Goal: Transaction & Acquisition: Purchase product/service

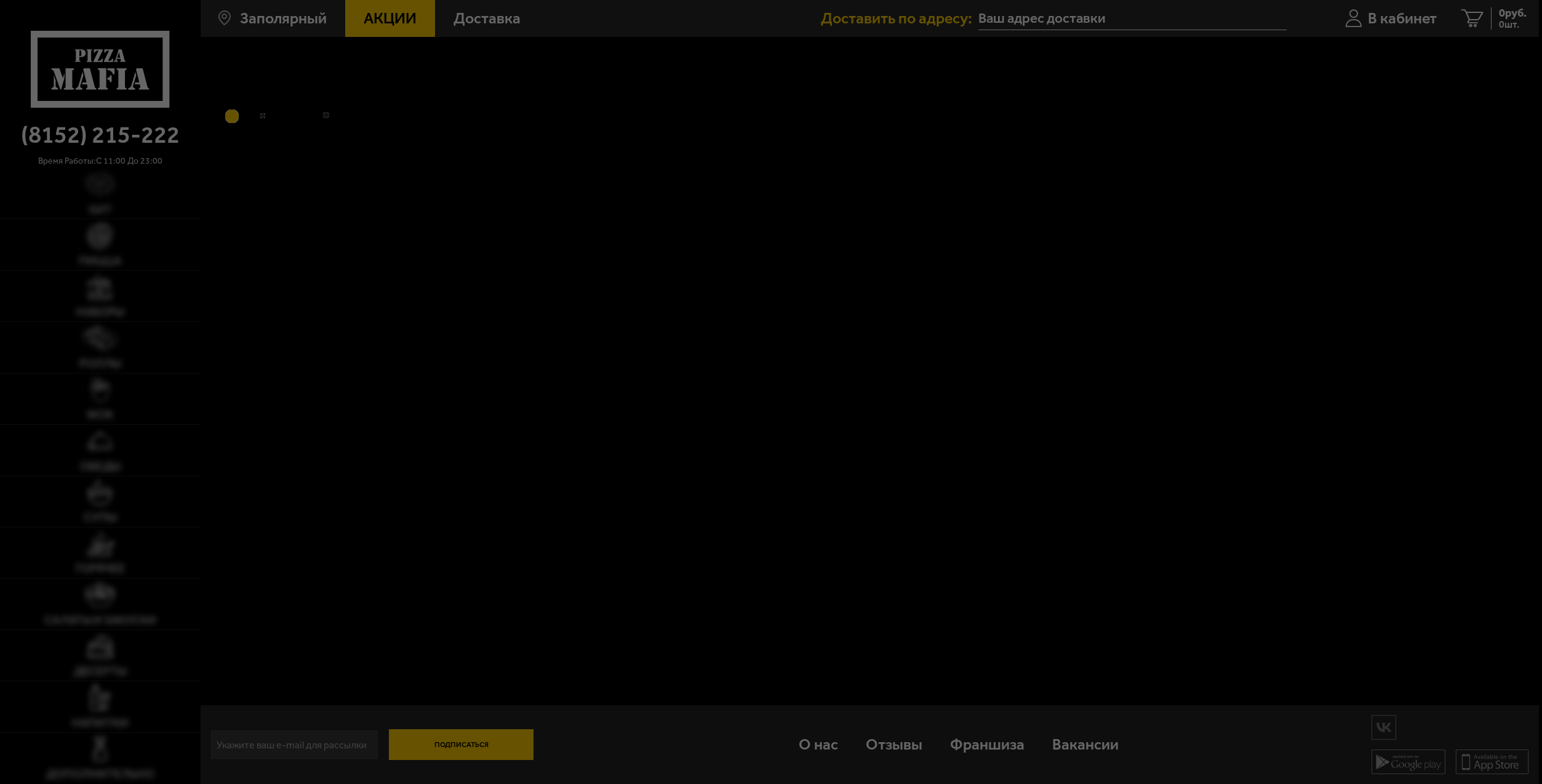
type input "[STREET_ADDRESS]"
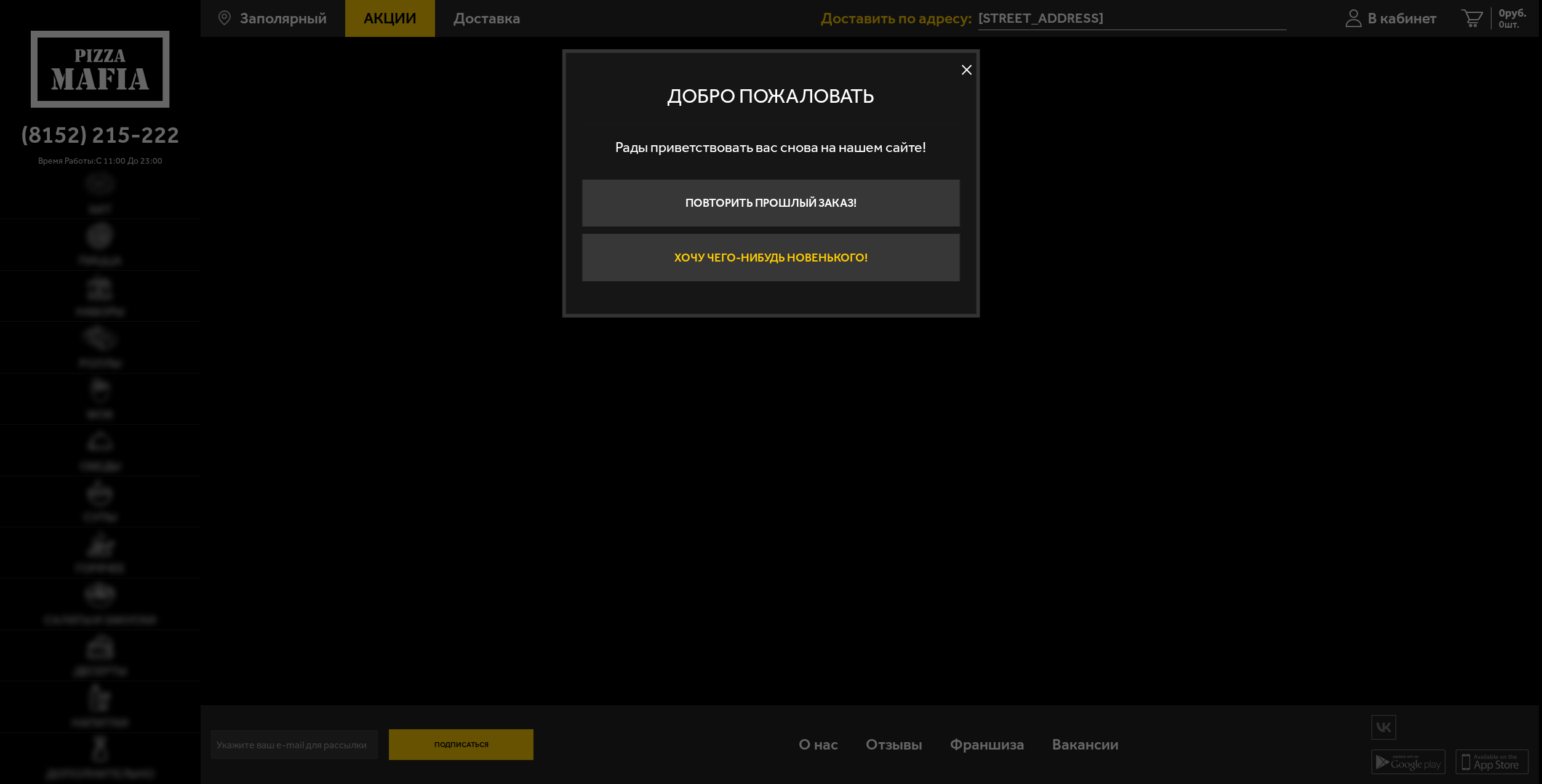
click at [826, 262] on button "Хочу чего-нибудь новенького!" at bounding box center [771, 256] width 378 height 48
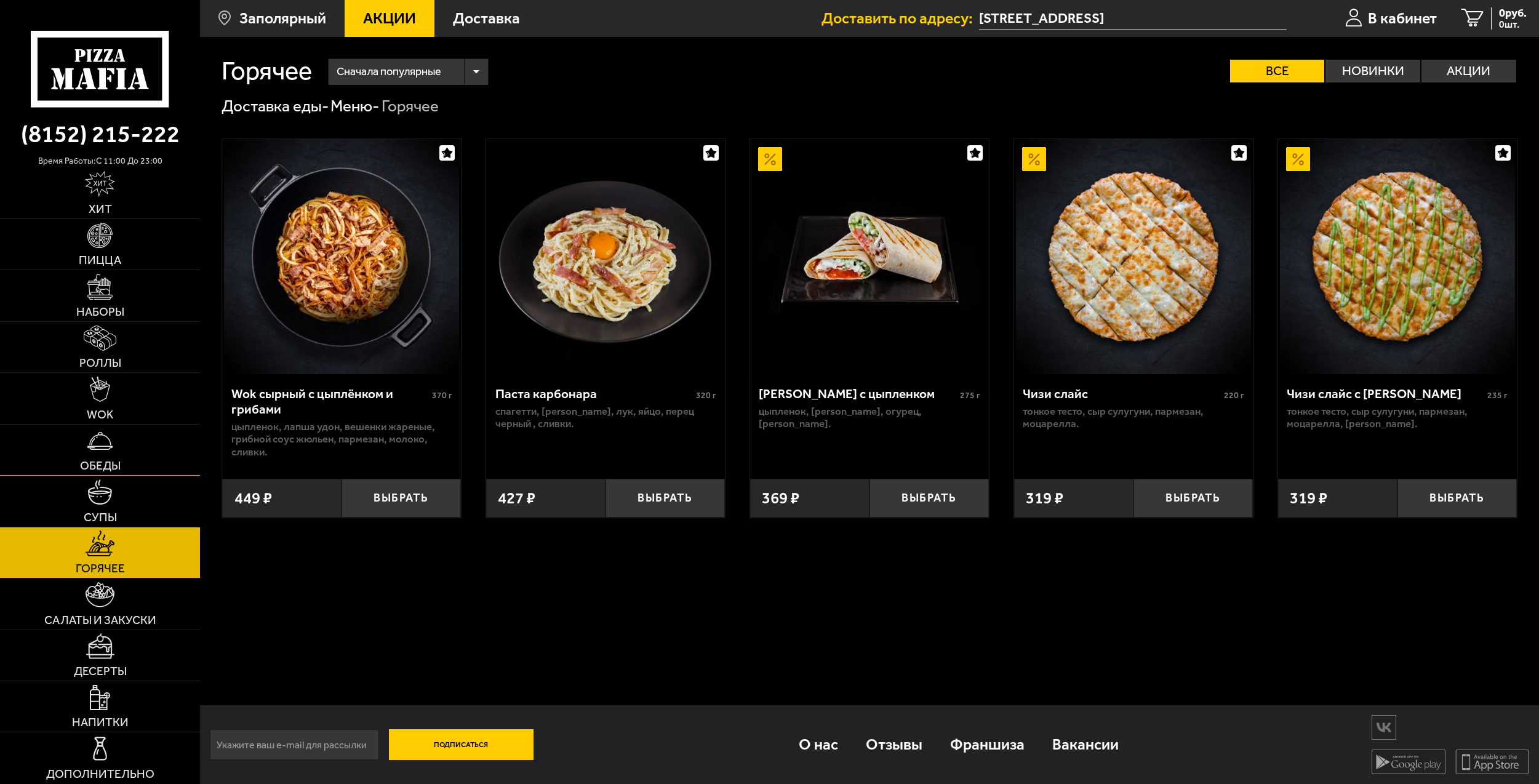
click at [132, 458] on link "Обеды" at bounding box center [100, 450] width 200 height 51
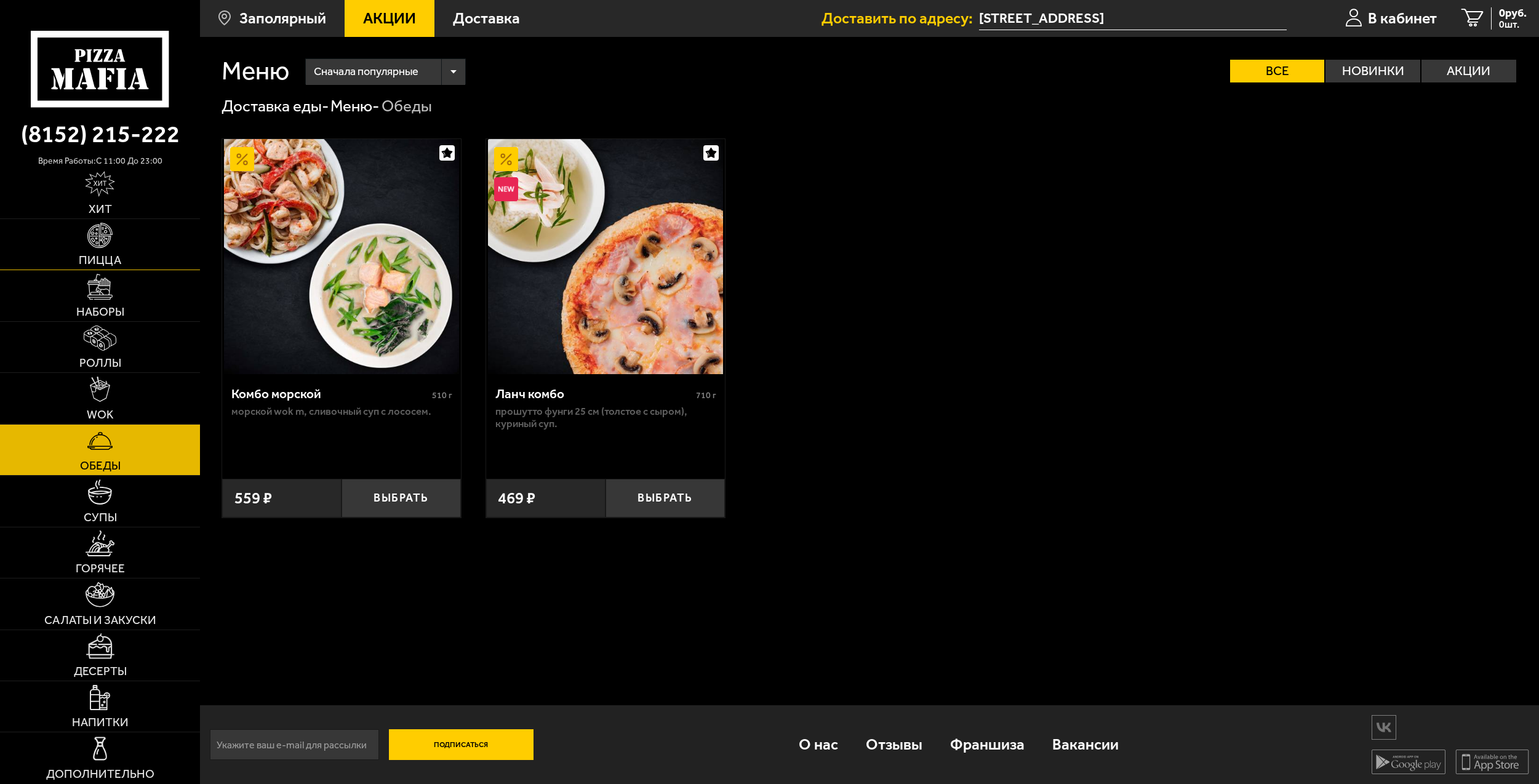
click at [97, 242] on img at bounding box center [100, 235] width 25 height 25
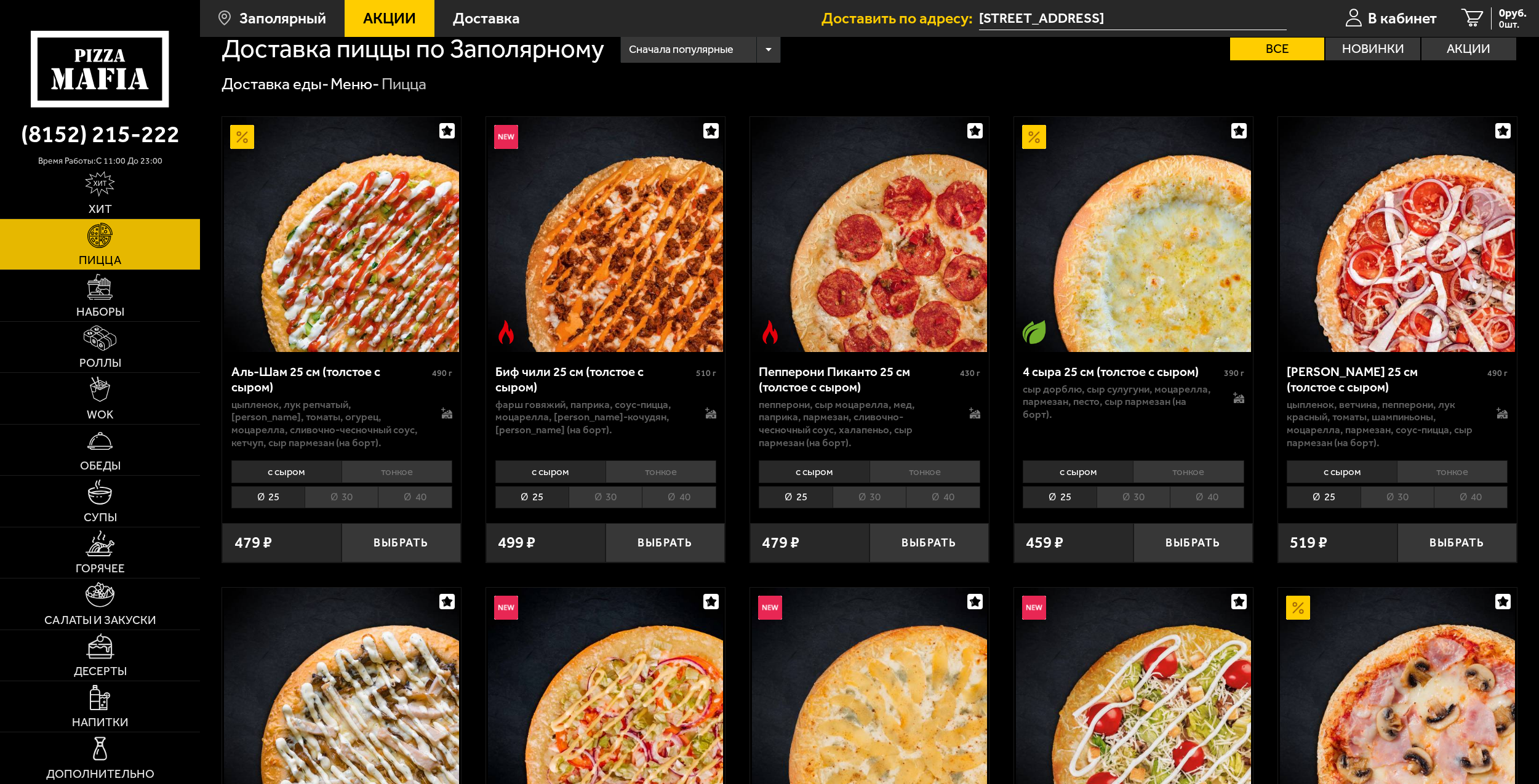
scroll to position [61, 0]
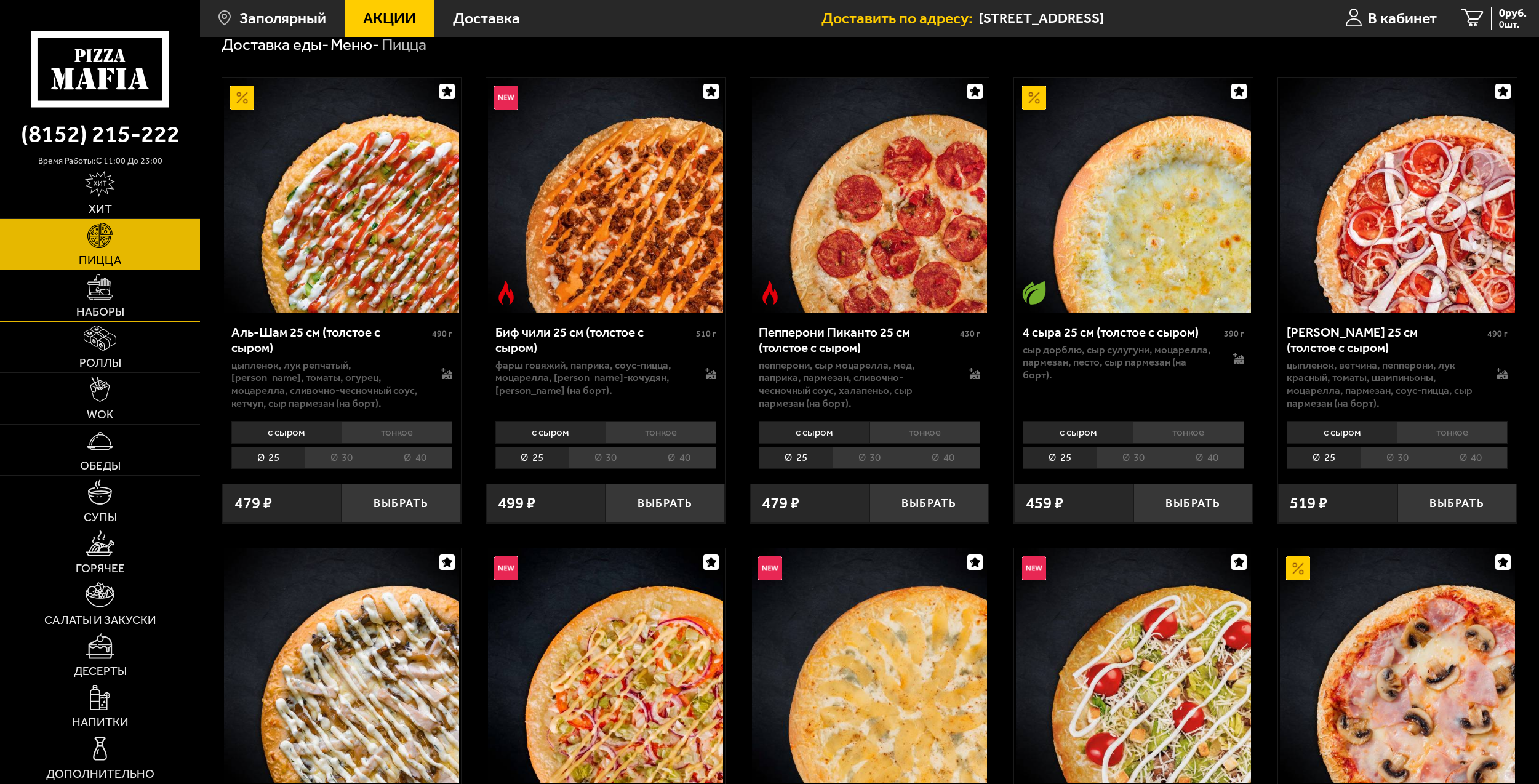
click at [167, 303] on link "Наборы" at bounding box center [100, 295] width 200 height 51
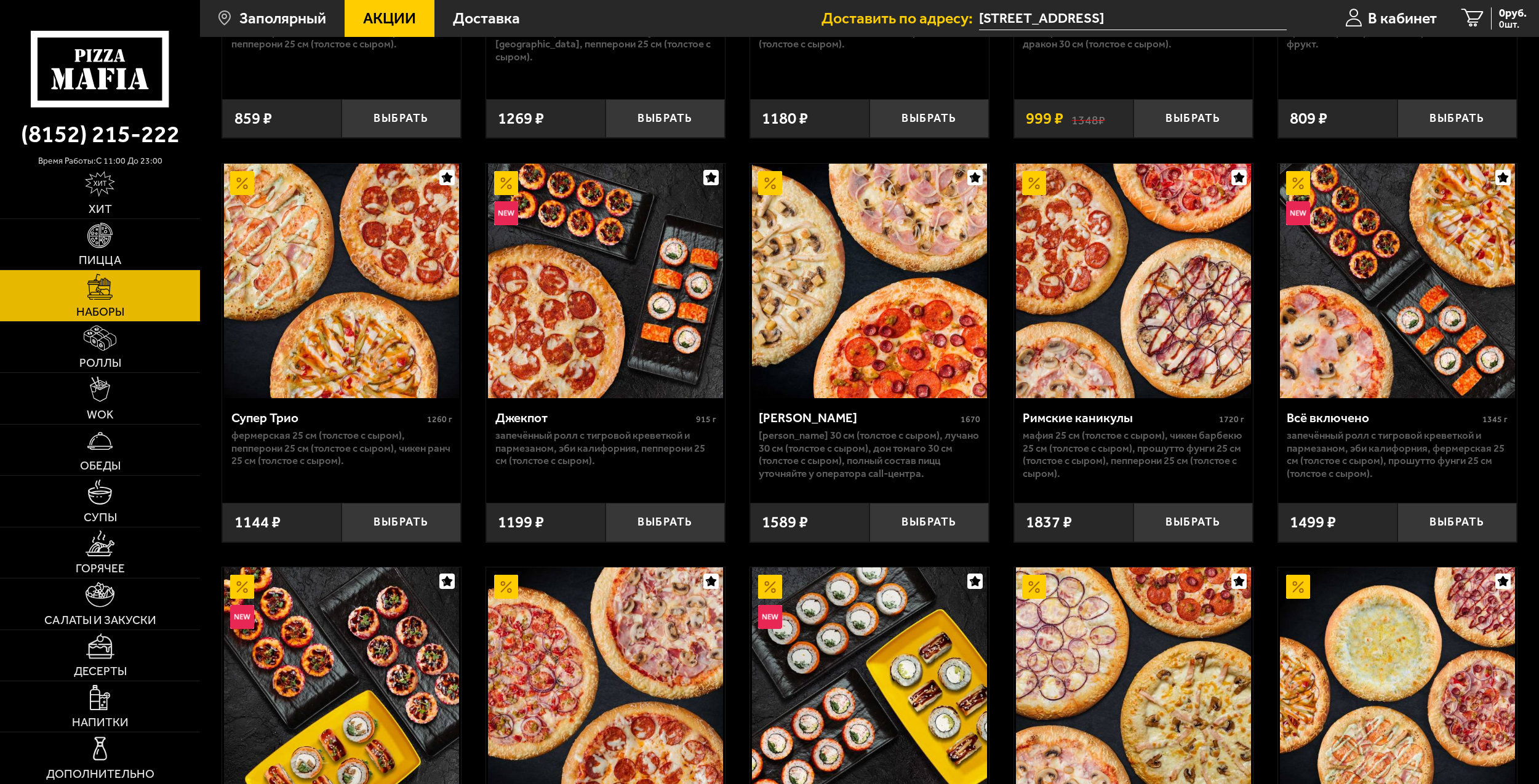
scroll to position [430, 0]
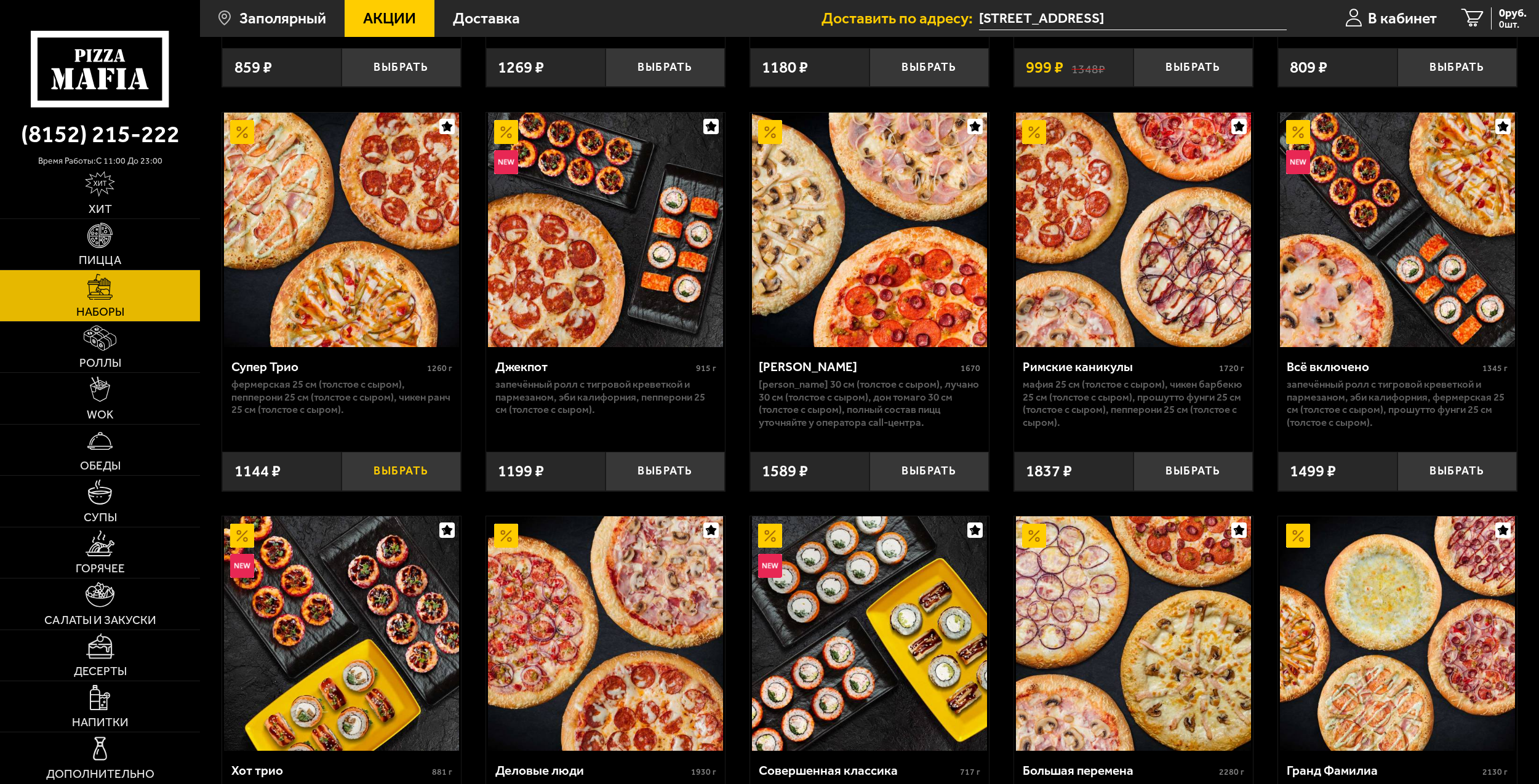
click at [398, 469] on button "Выбрать" at bounding box center [400, 471] width 120 height 40
click at [135, 241] on link "Пицца" at bounding box center [100, 244] width 200 height 51
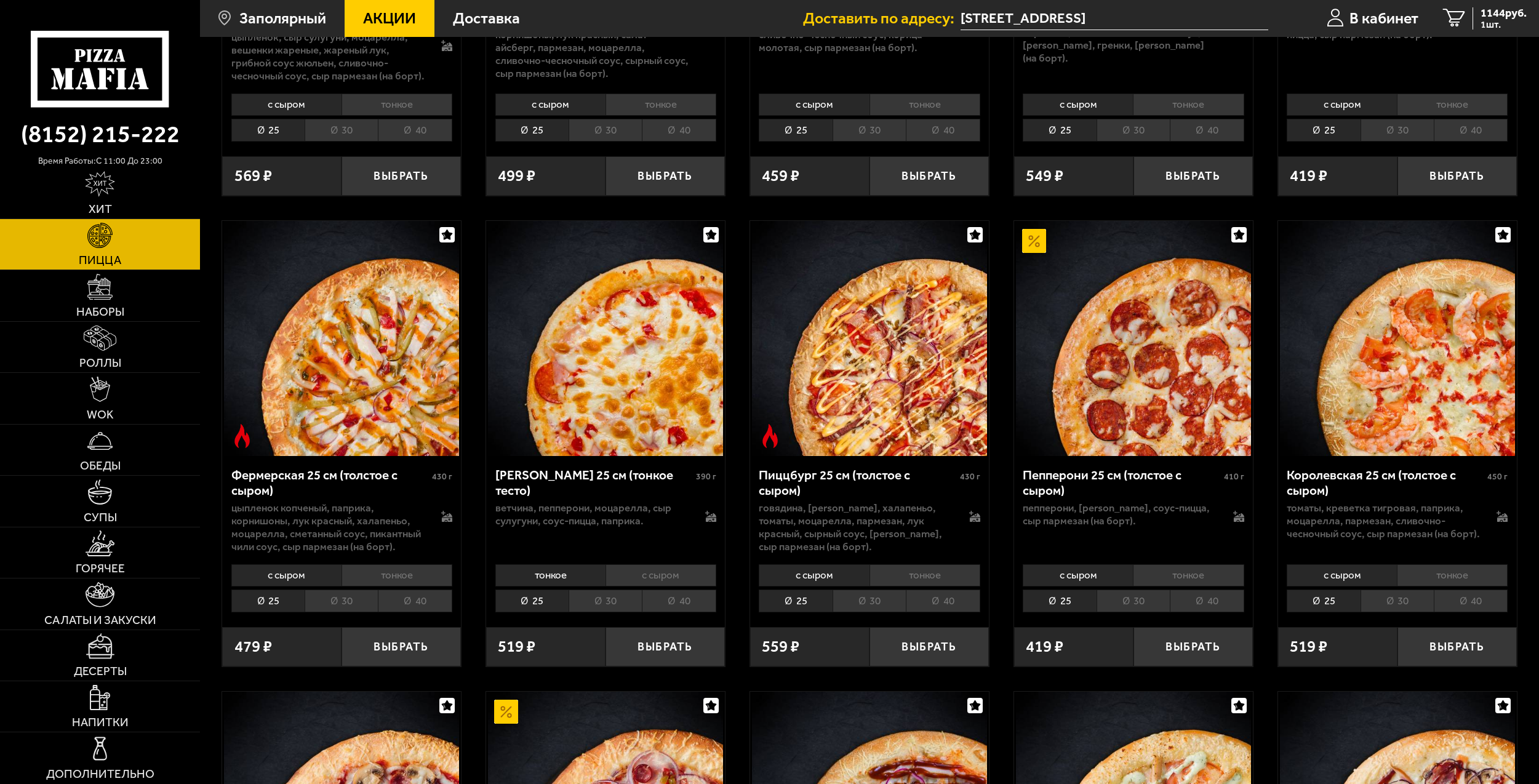
scroll to position [923, 0]
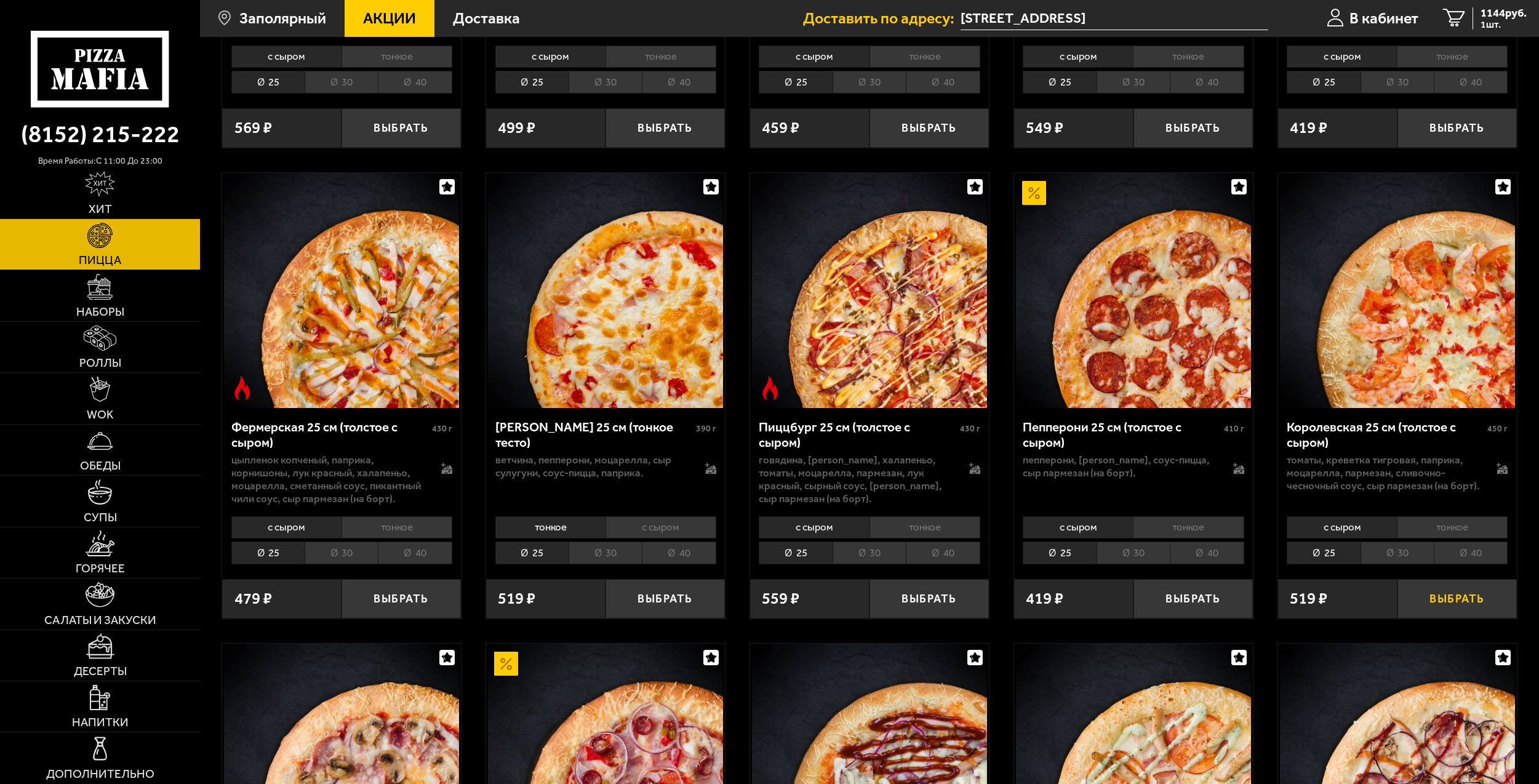
click at [1426, 609] on button "Выбрать" at bounding box center [1456, 598] width 120 height 40
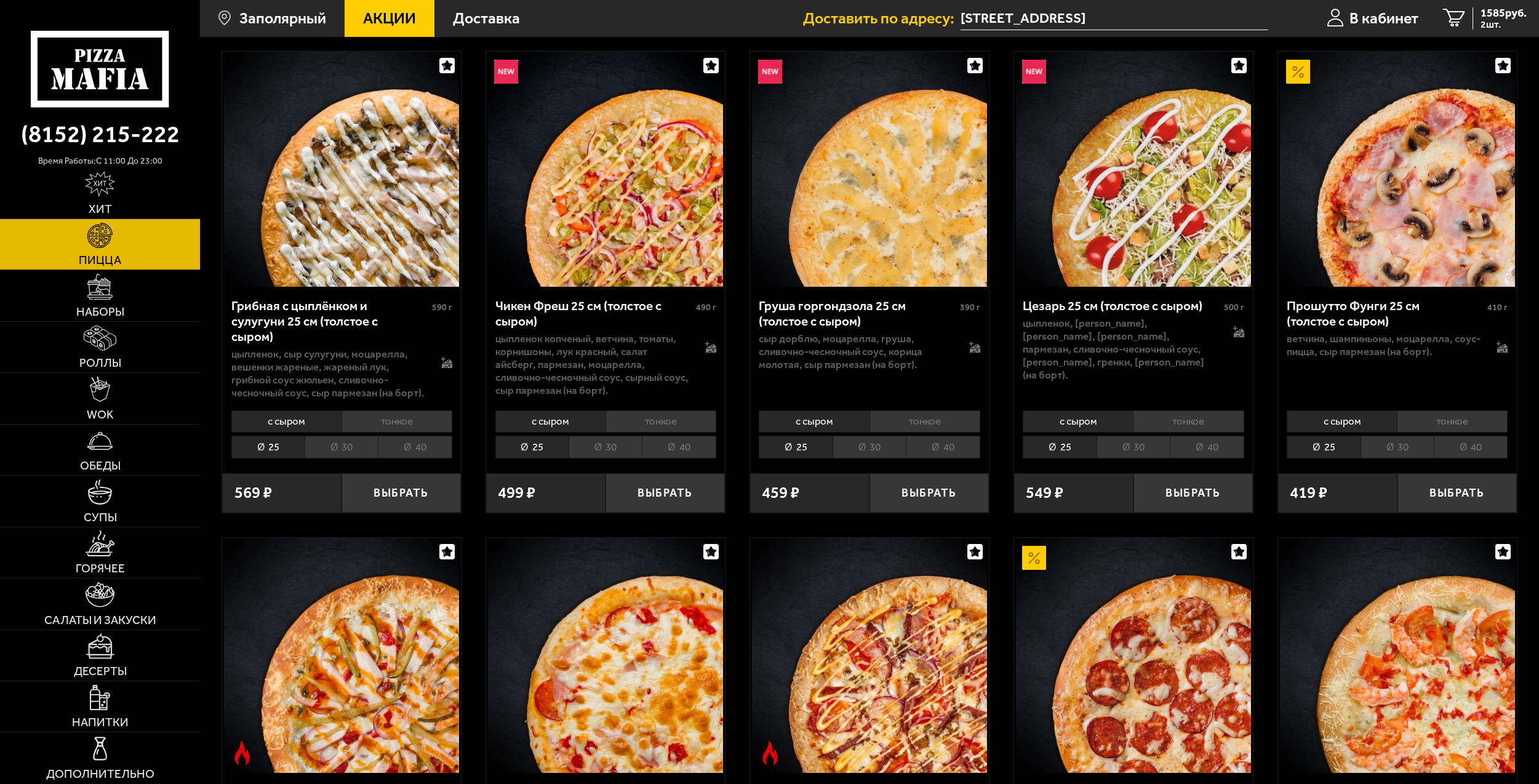
scroll to position [554, 0]
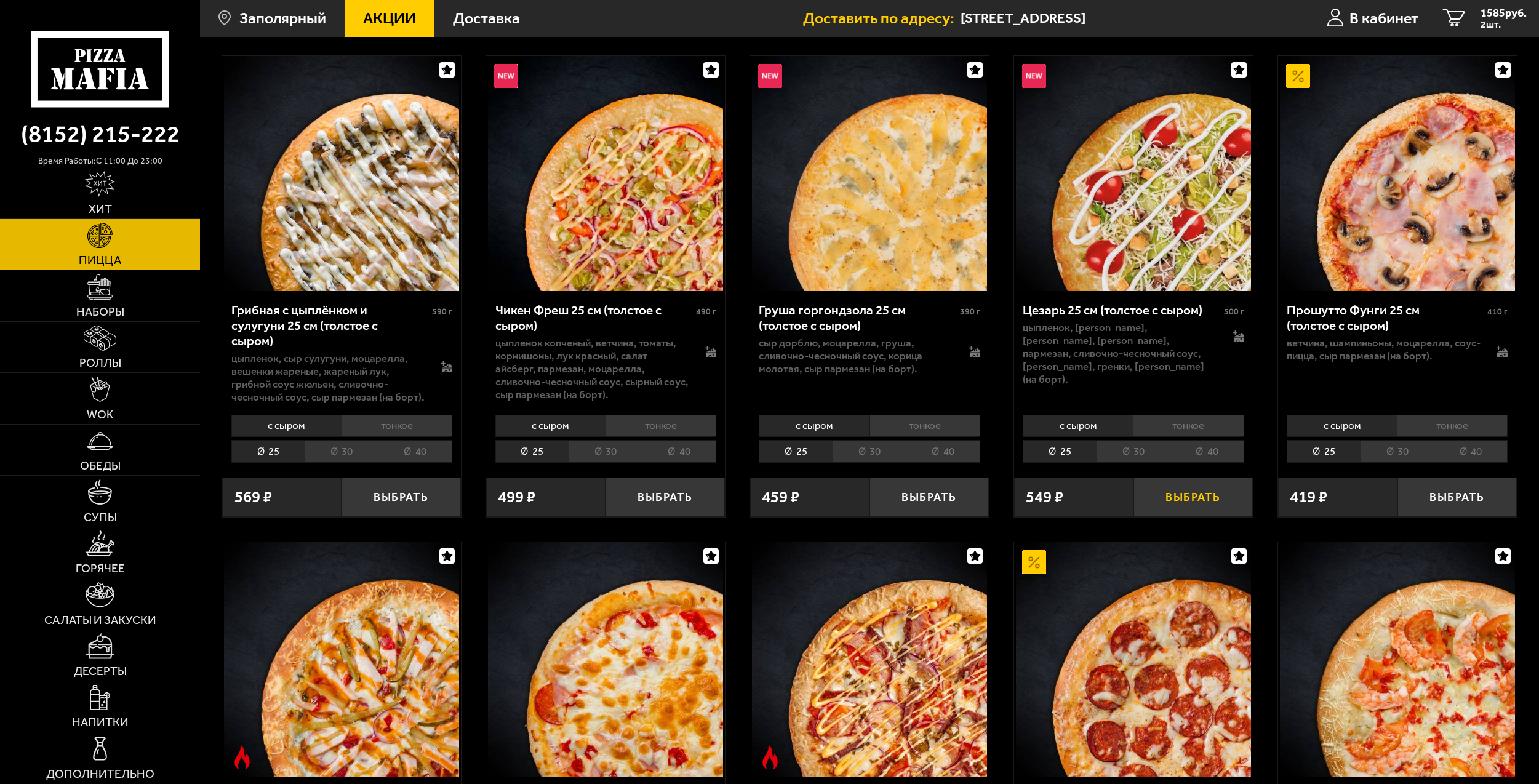
click at [1187, 505] on button "Выбрать" at bounding box center [1192, 496] width 120 height 40
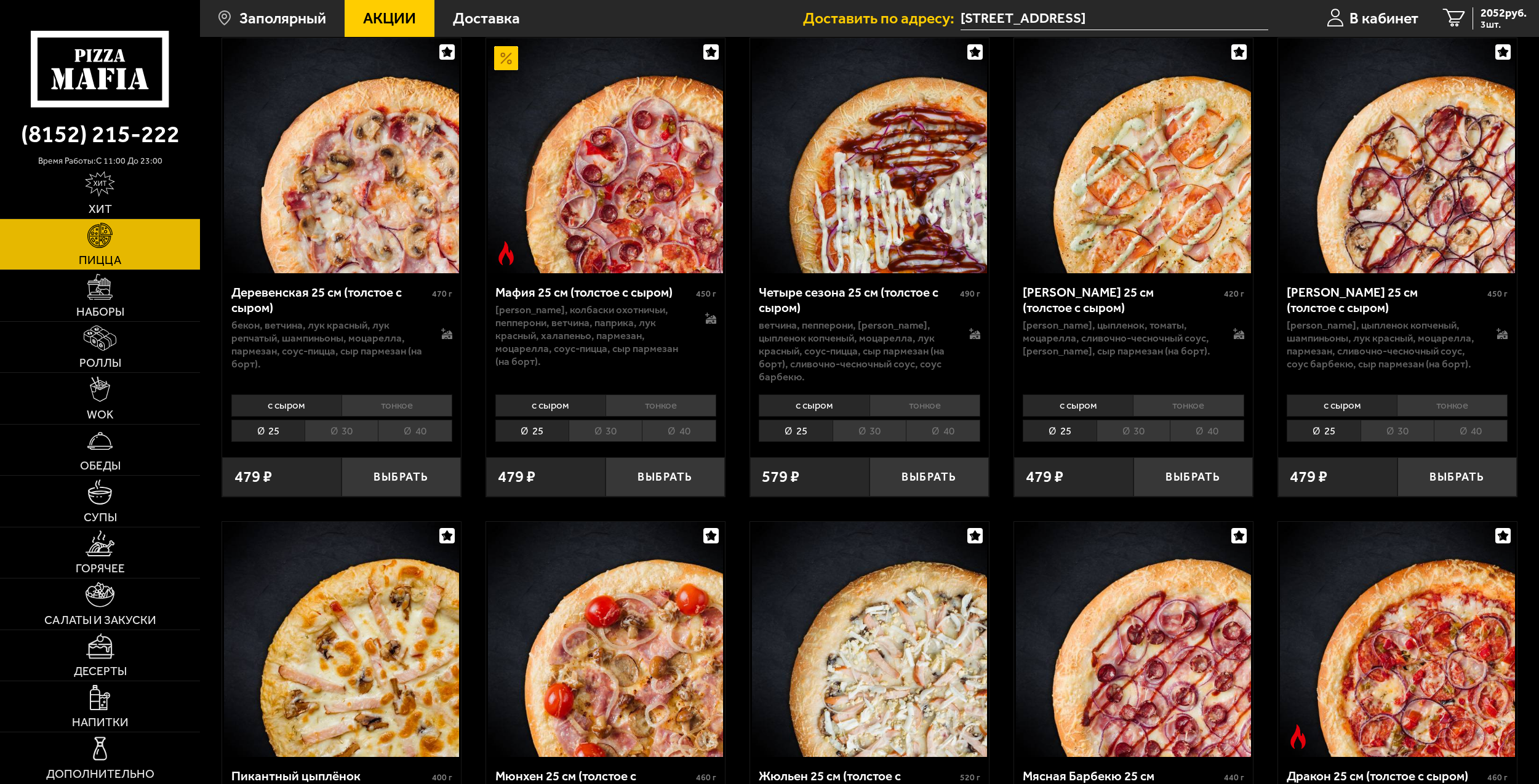
scroll to position [1538, 0]
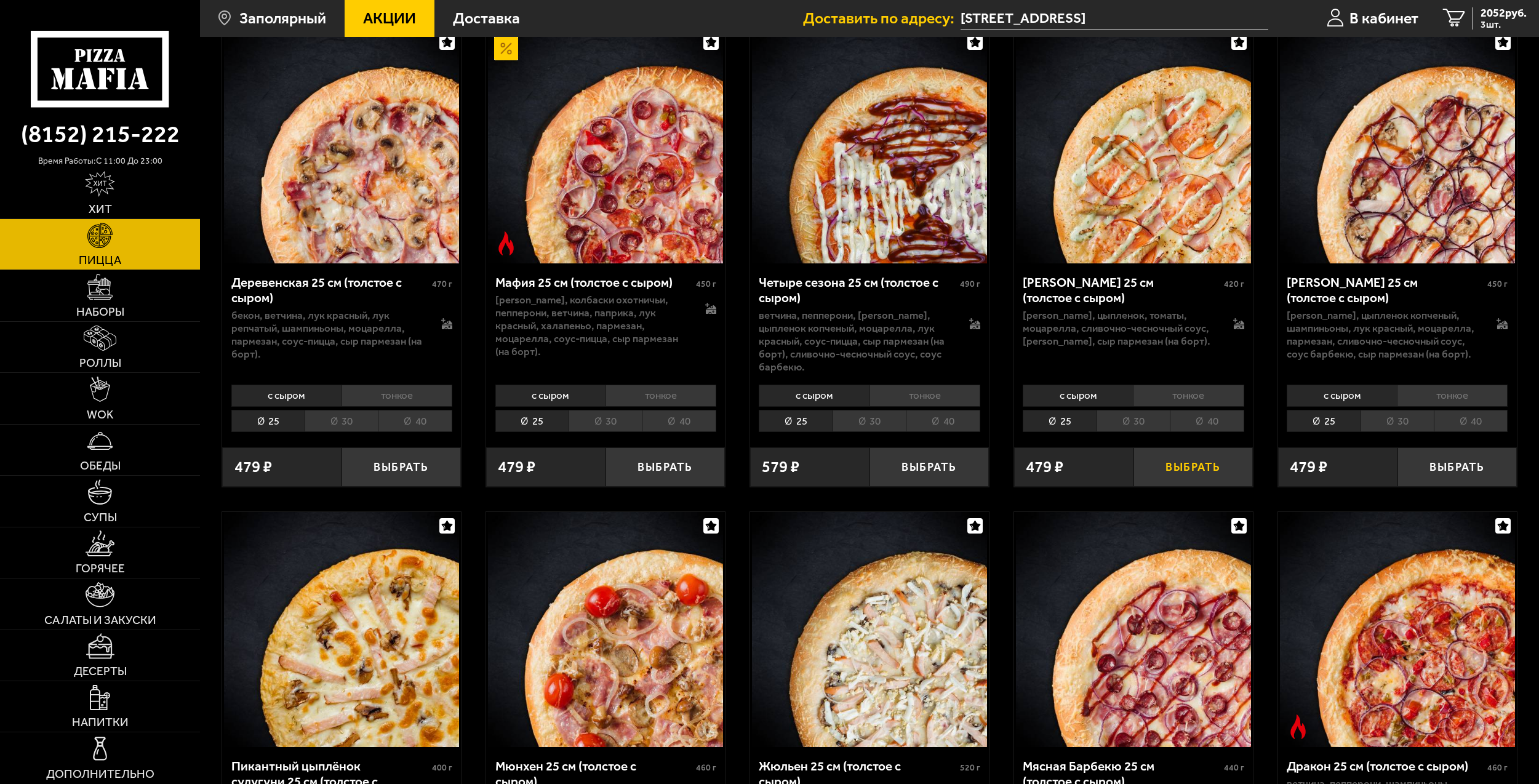
click at [1181, 475] on button "Выбрать" at bounding box center [1192, 466] width 120 height 40
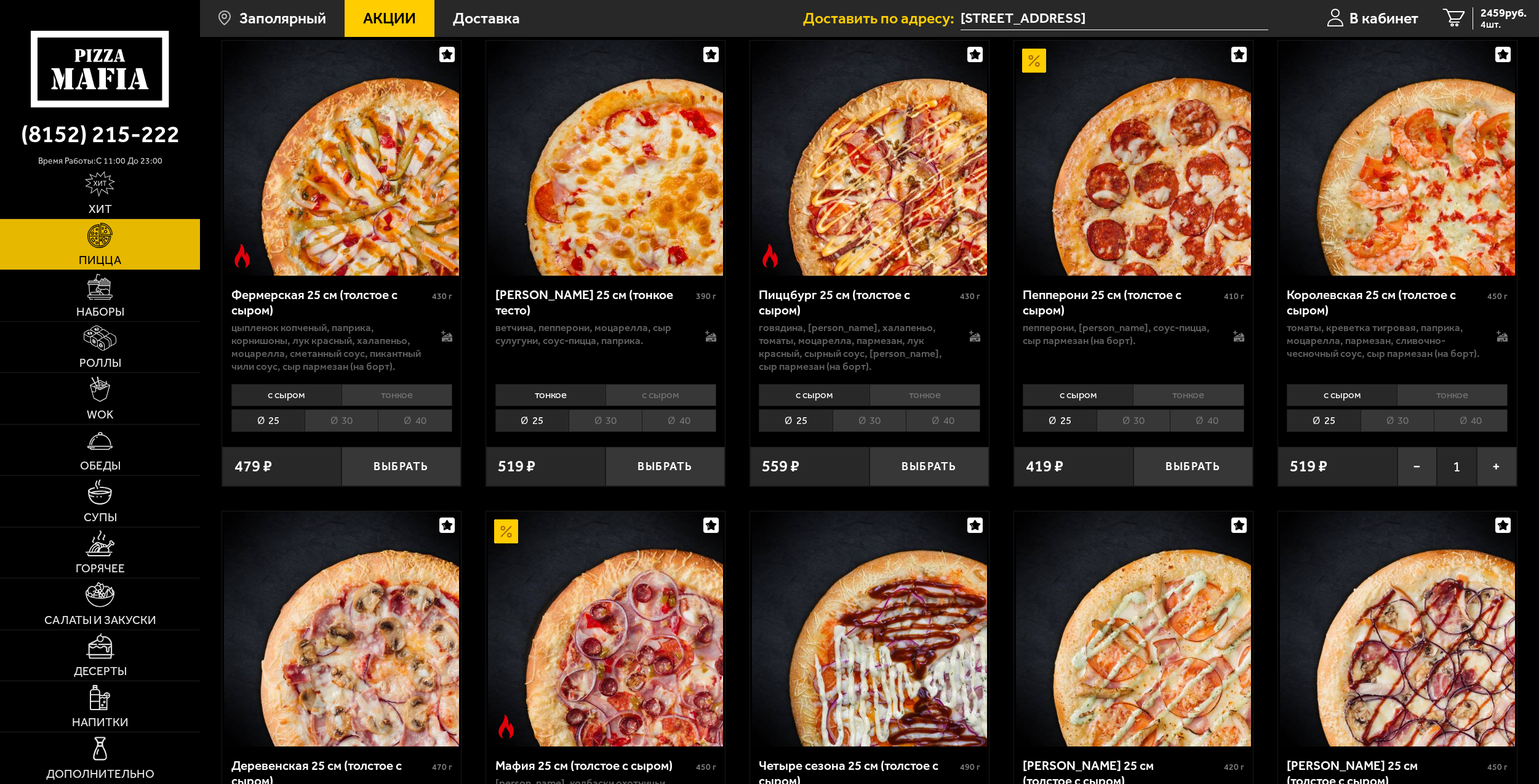
scroll to position [923, 0]
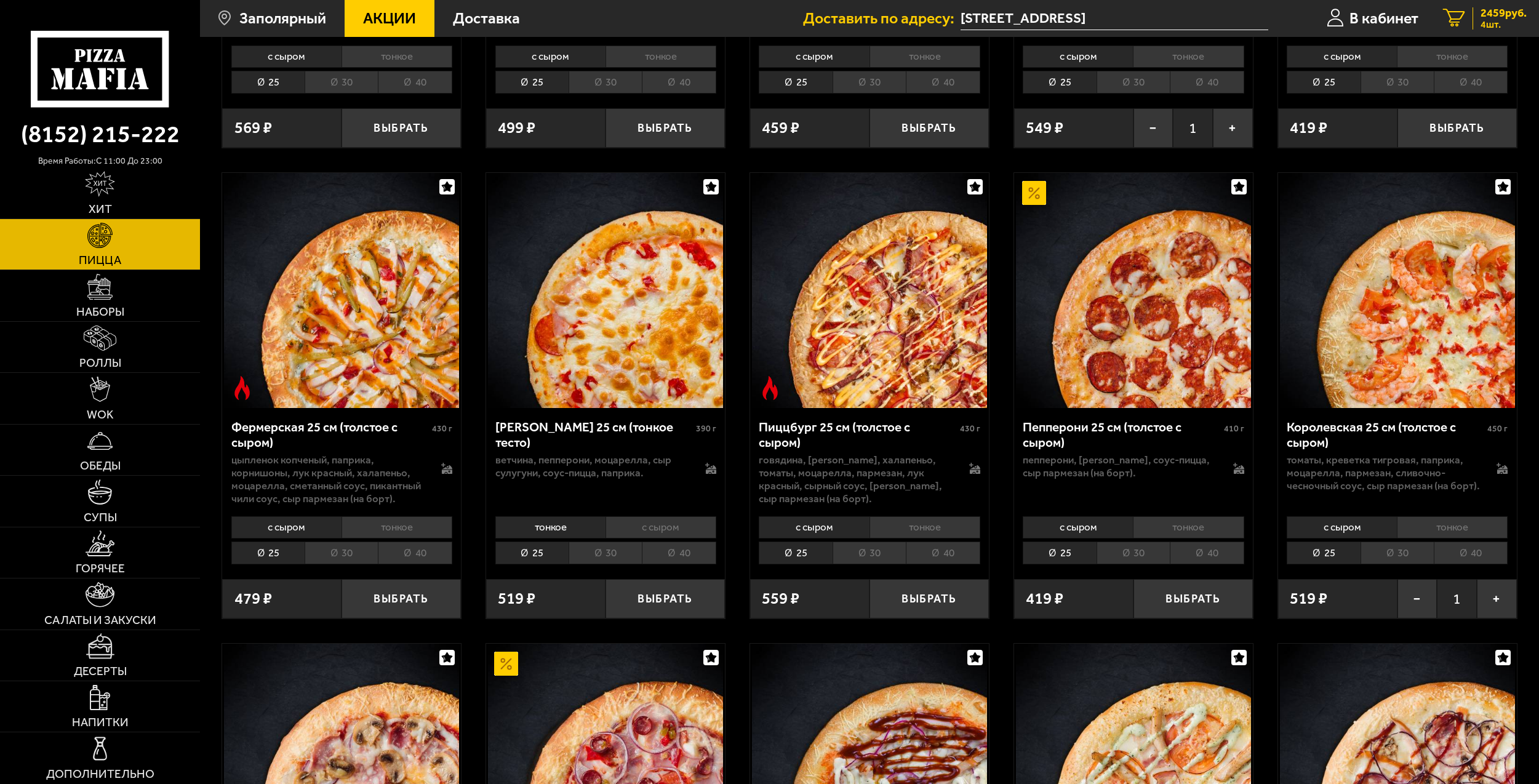
click at [1489, 17] on span "2459 руб." at bounding box center [1502, 13] width 46 height 11
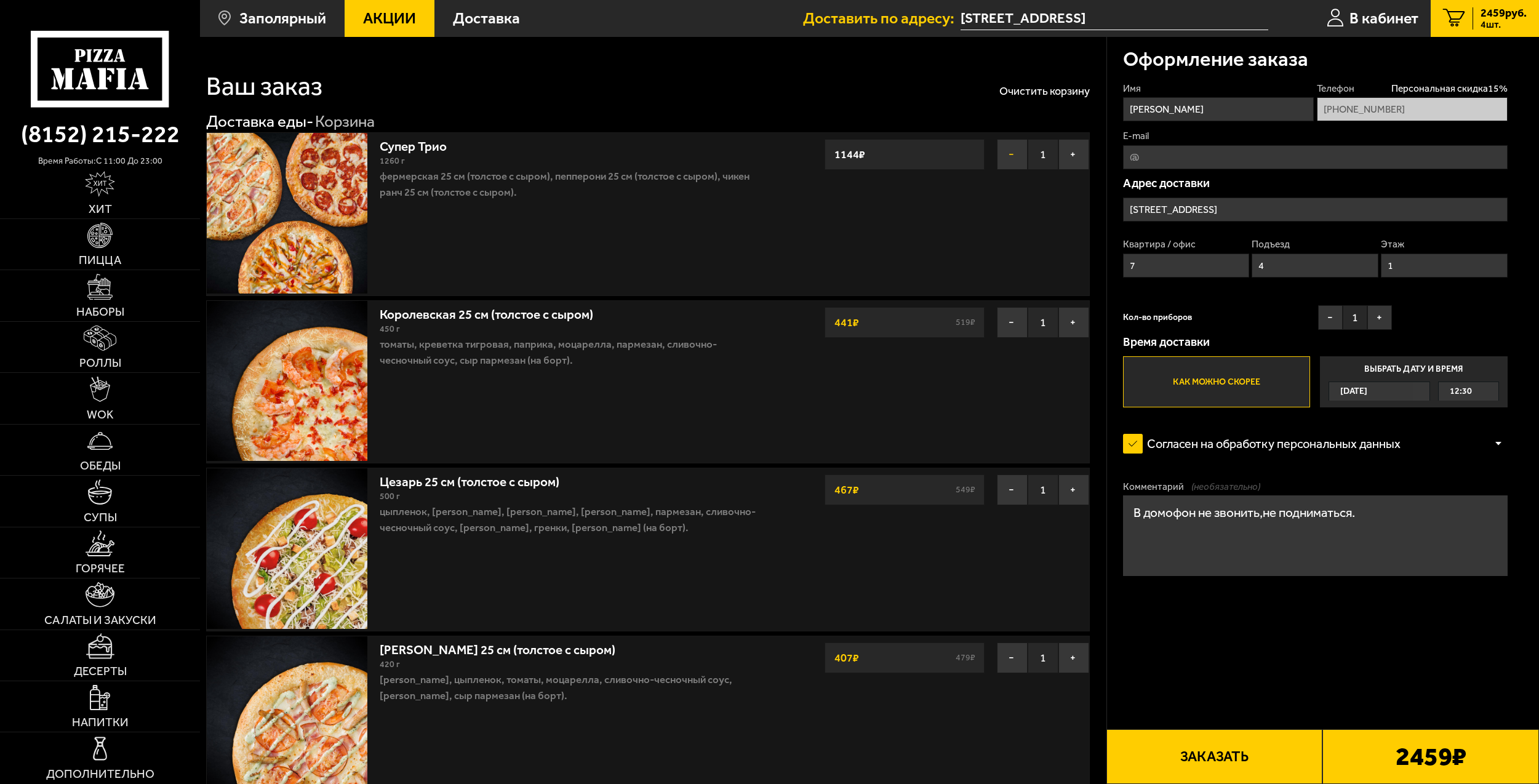
click at [1010, 154] on button "−" at bounding box center [1012, 154] width 31 height 31
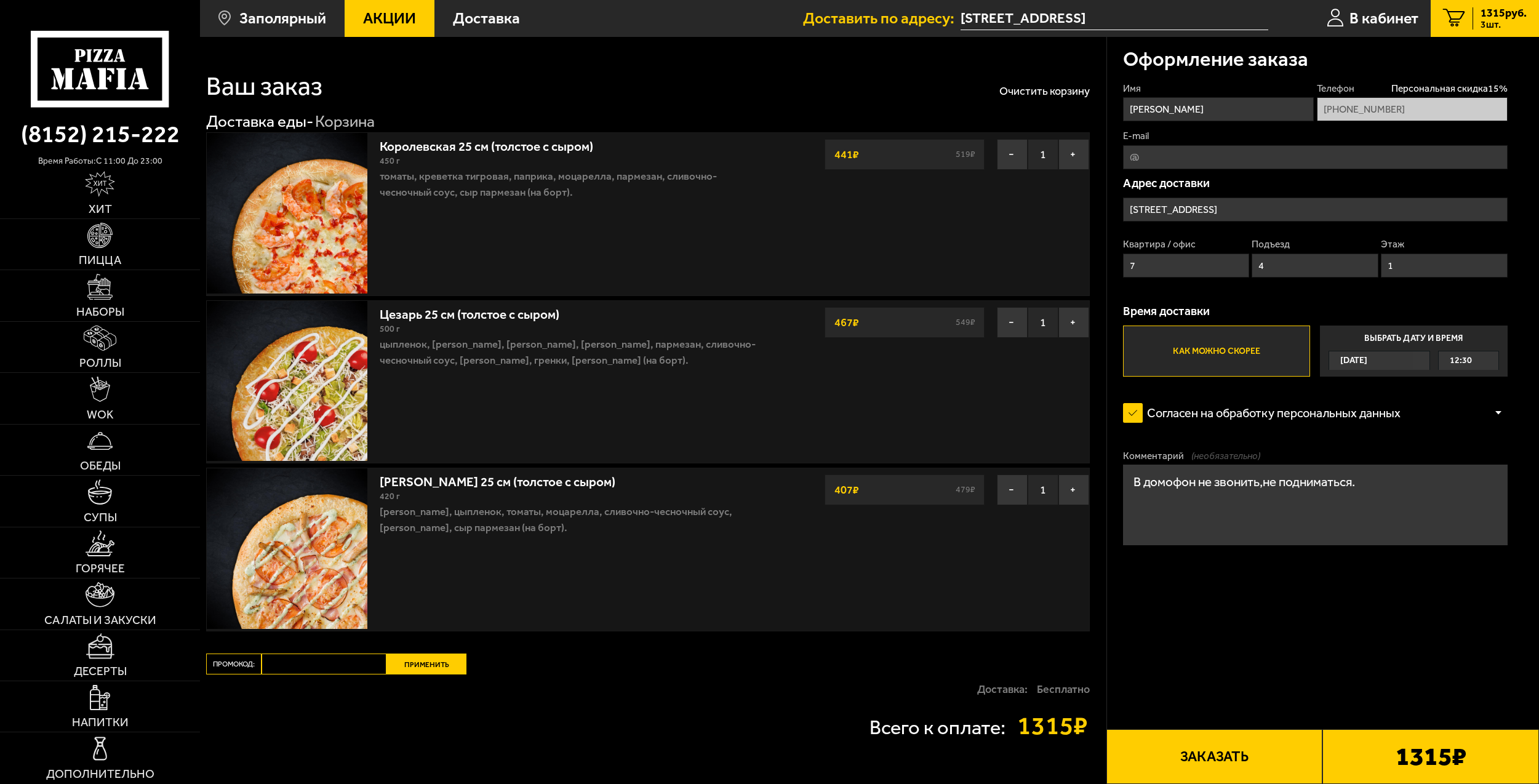
click at [1239, 756] on button "Заказать" at bounding box center [1214, 756] width 217 height 54
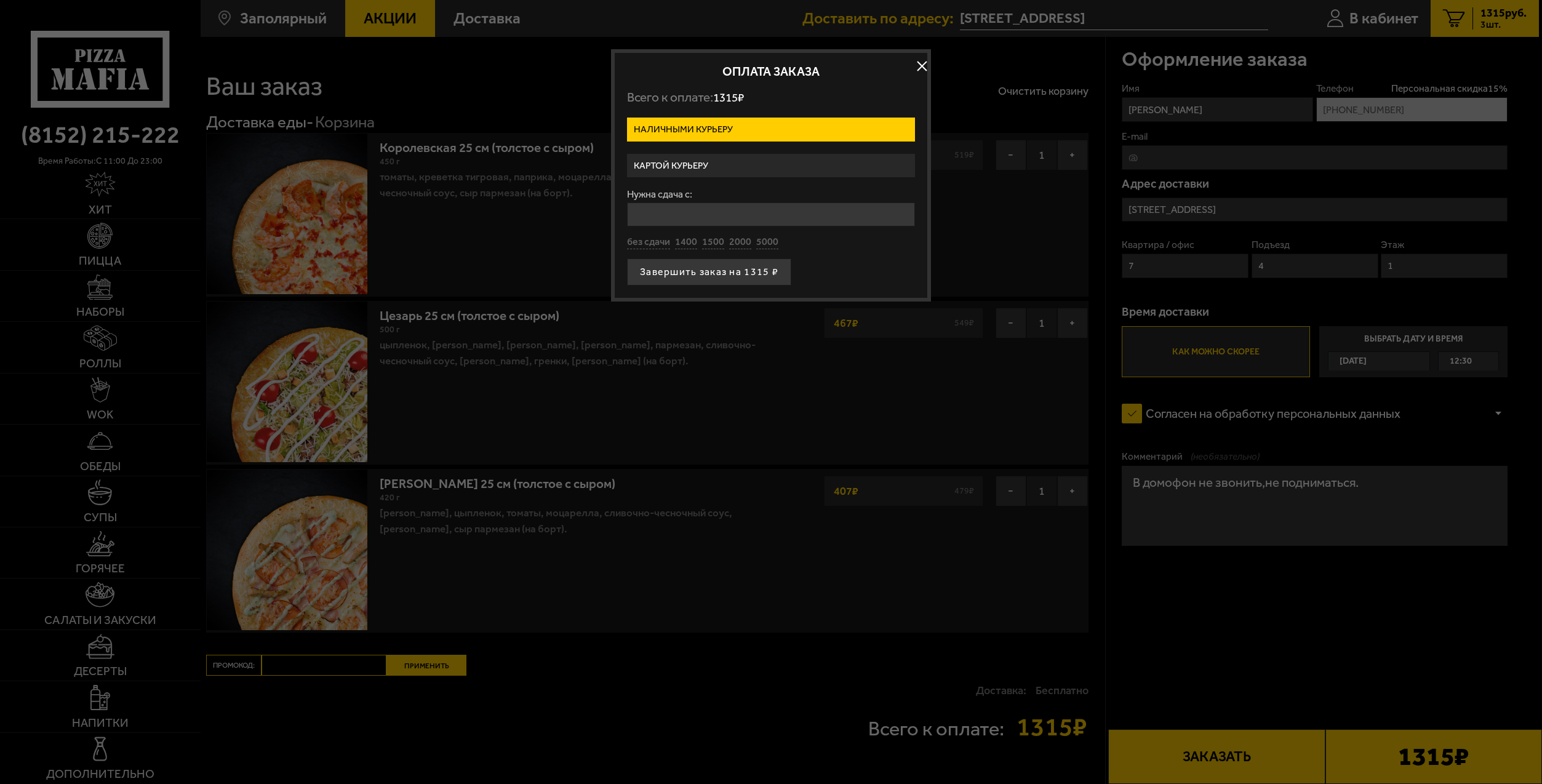
click at [715, 162] on label "Картой курьеру" at bounding box center [771, 165] width 288 height 24
click at [0, 0] on input "Картой курьеру" at bounding box center [0, 0] width 0 height 0
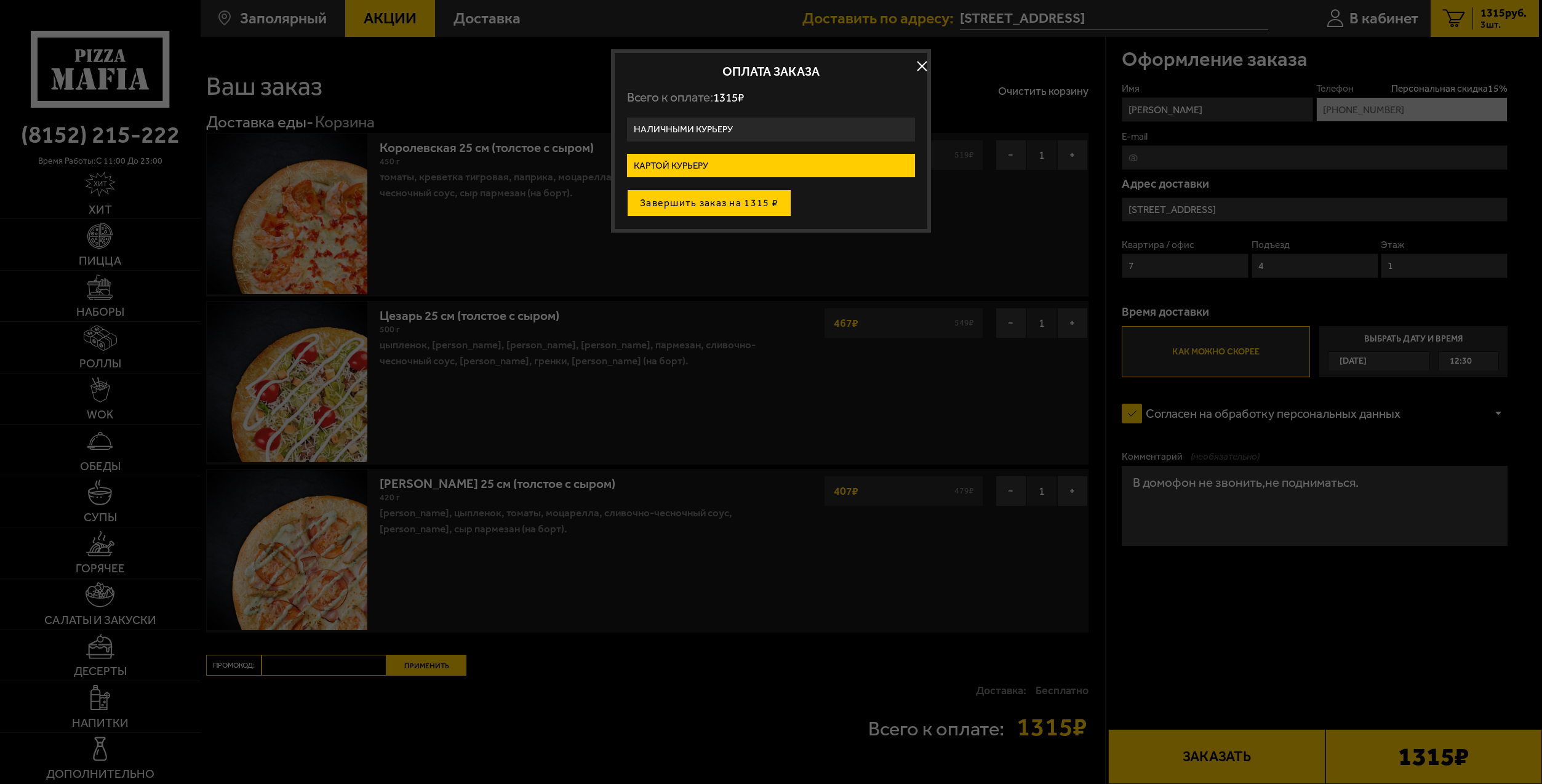
click at [727, 211] on button "Завершить заказ на 1315 ₽" at bounding box center [708, 203] width 164 height 27
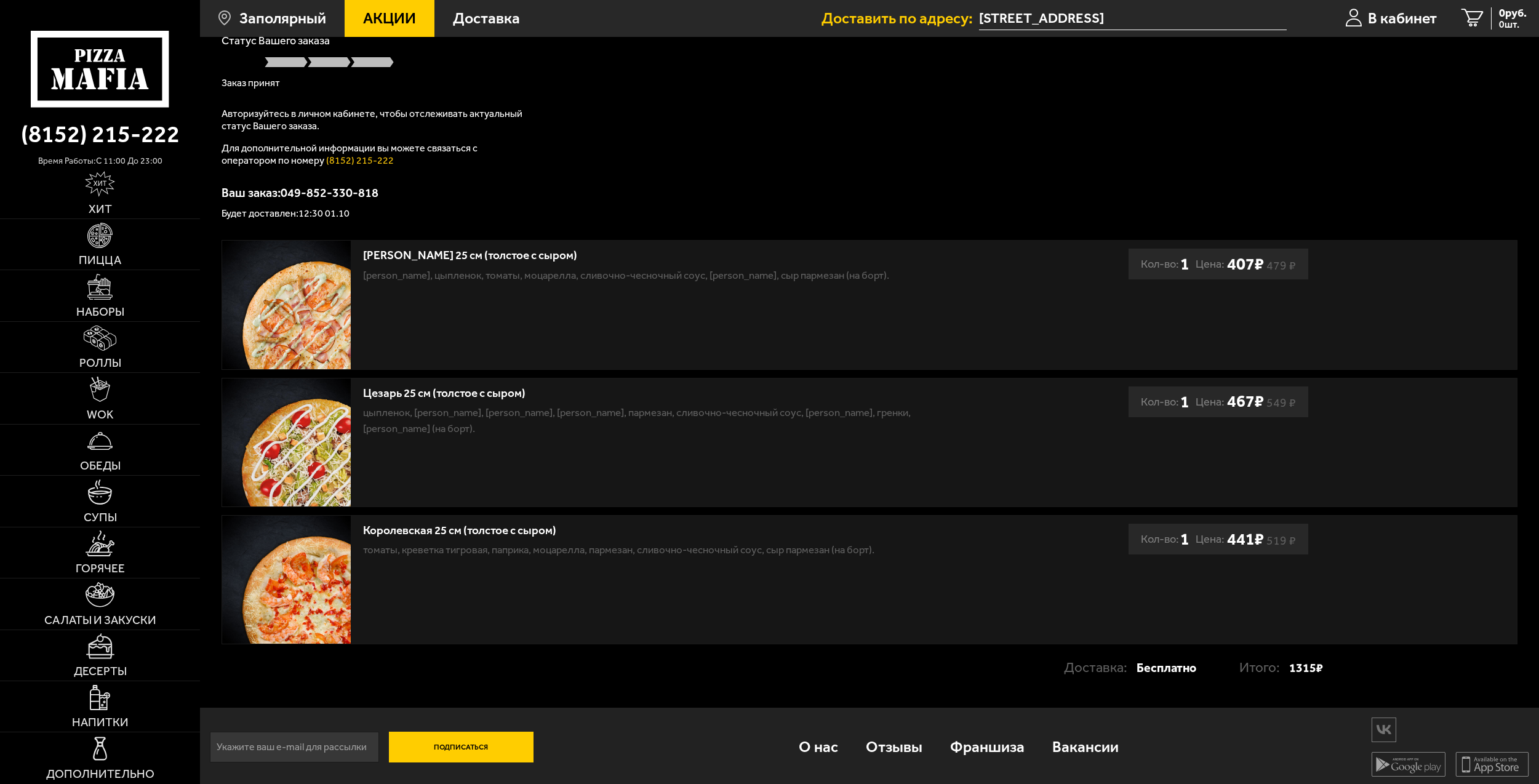
scroll to position [122, 0]
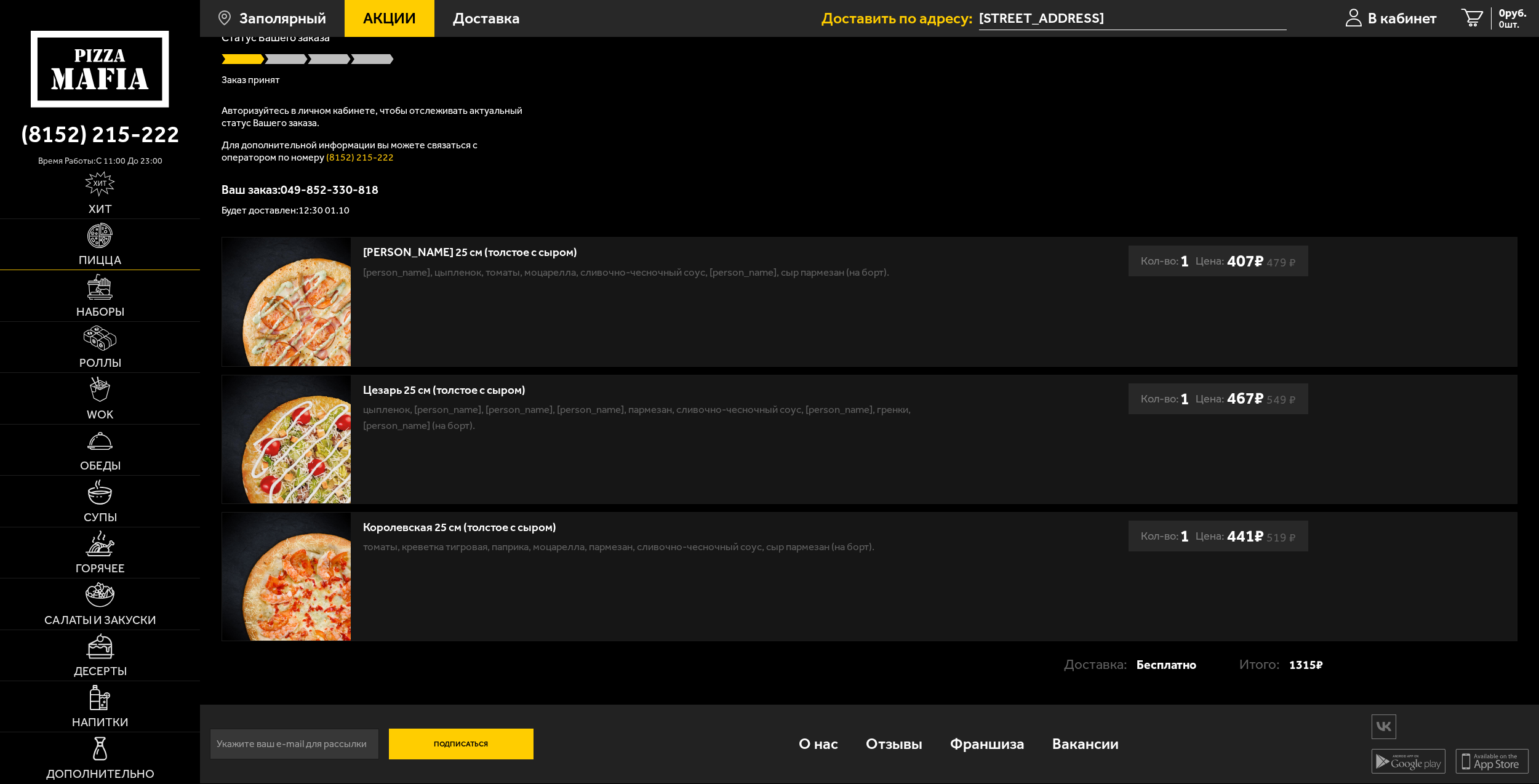
click at [108, 246] on img at bounding box center [100, 235] width 25 height 25
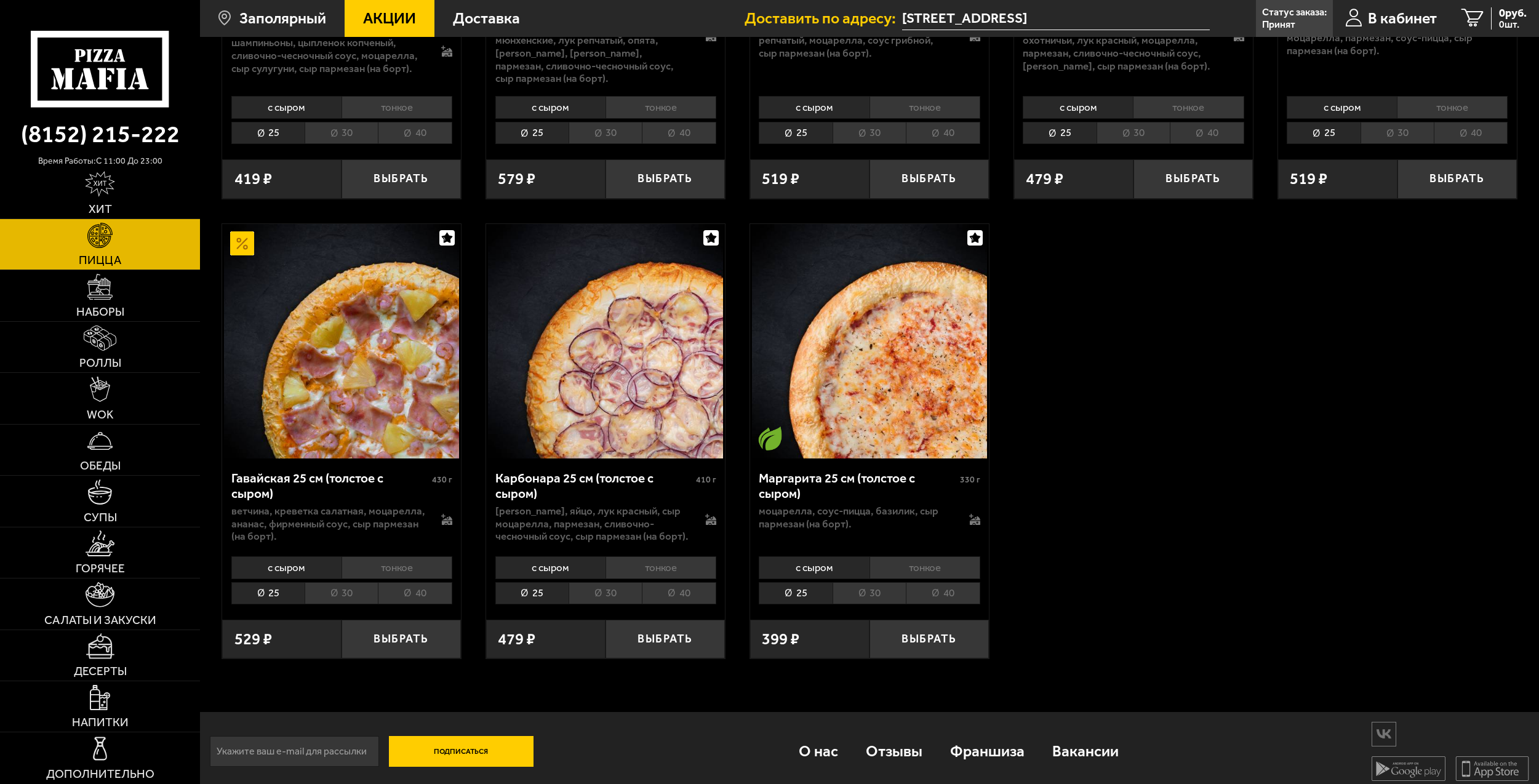
scroll to position [2312, 0]
